Goal: Navigation & Orientation: Find specific page/section

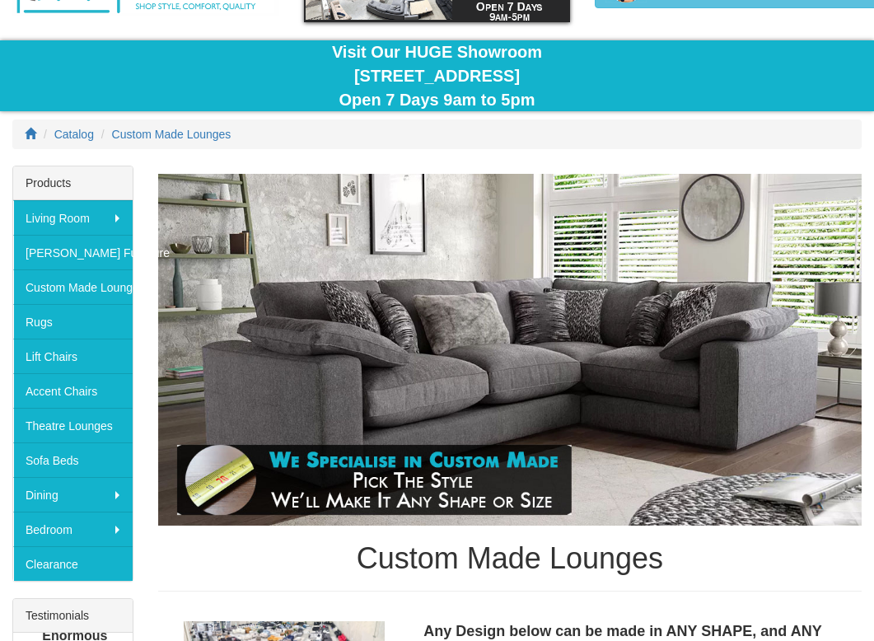
scroll to position [119, 0]
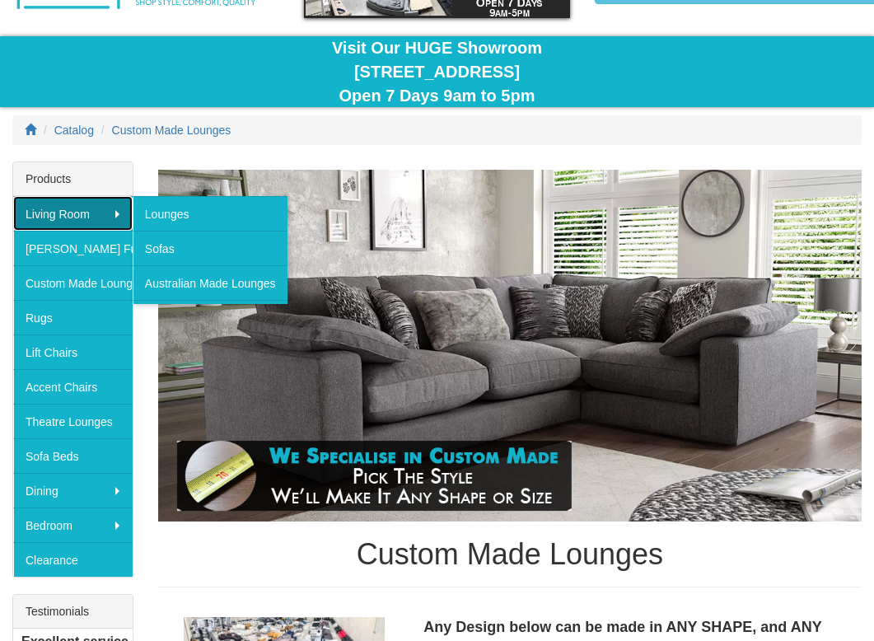
click at [65, 207] on link "Living Room" at bounding box center [72, 213] width 119 height 35
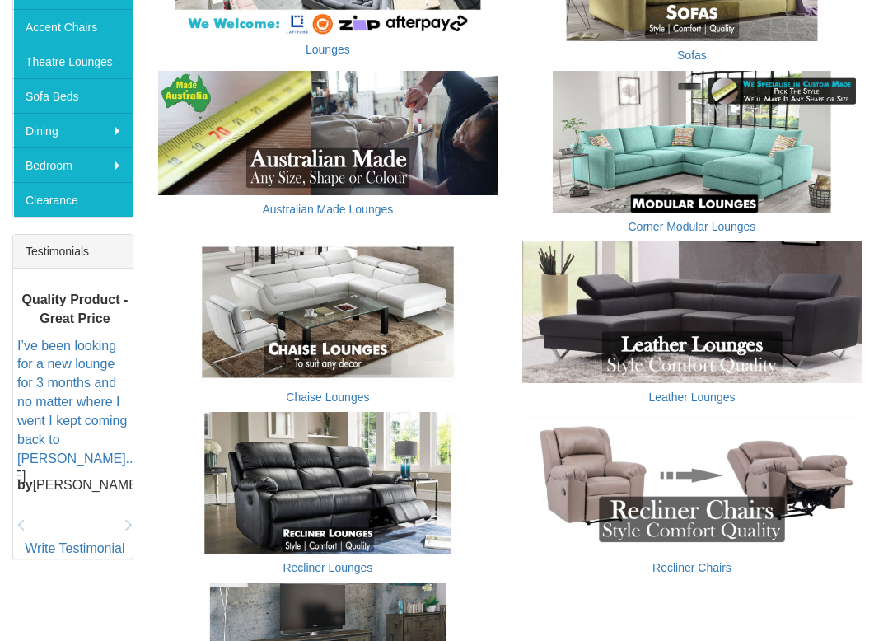
scroll to position [480, 0]
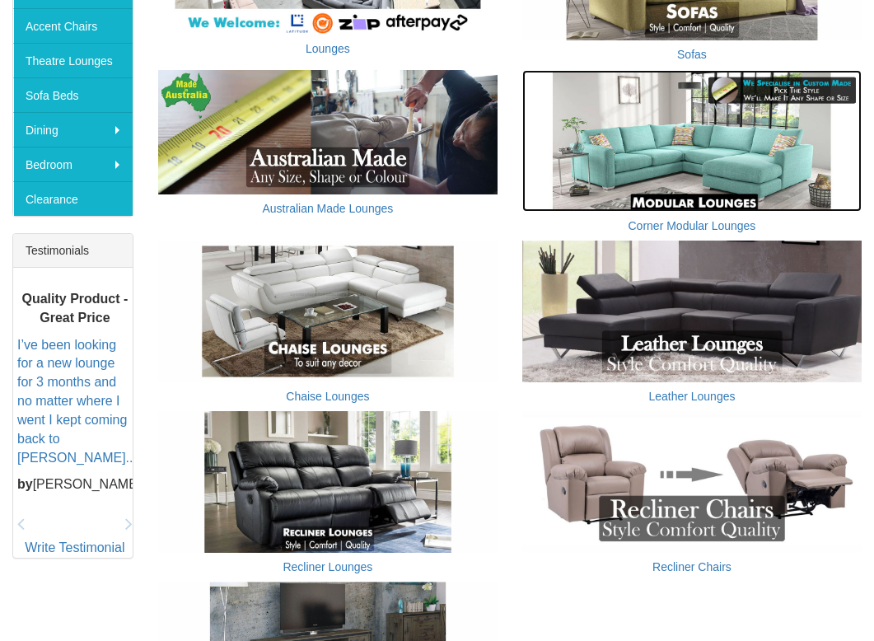
click at [639, 177] on img at bounding box center [691, 141] width 339 height 142
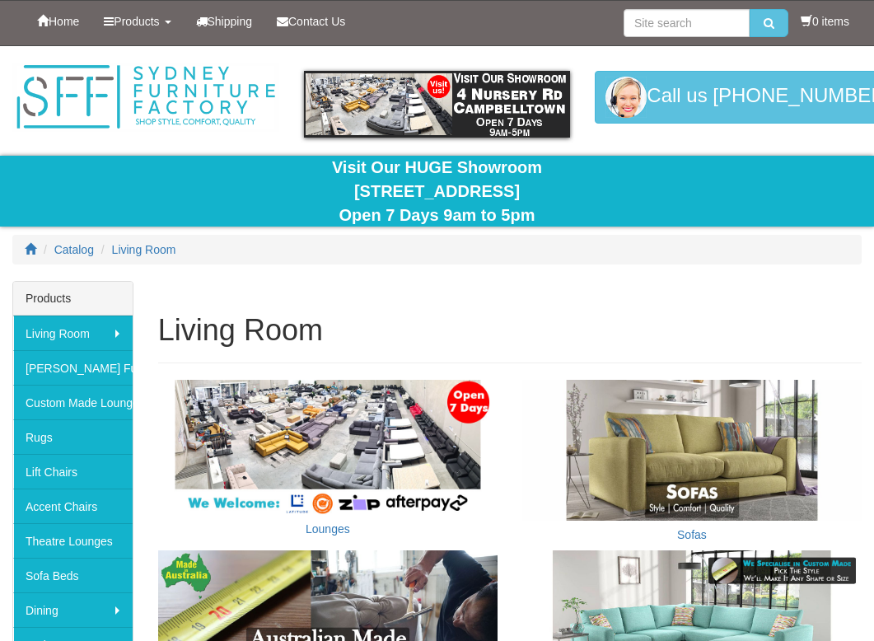
scroll to position [480, 0]
